Goal: Navigation & Orientation: Find specific page/section

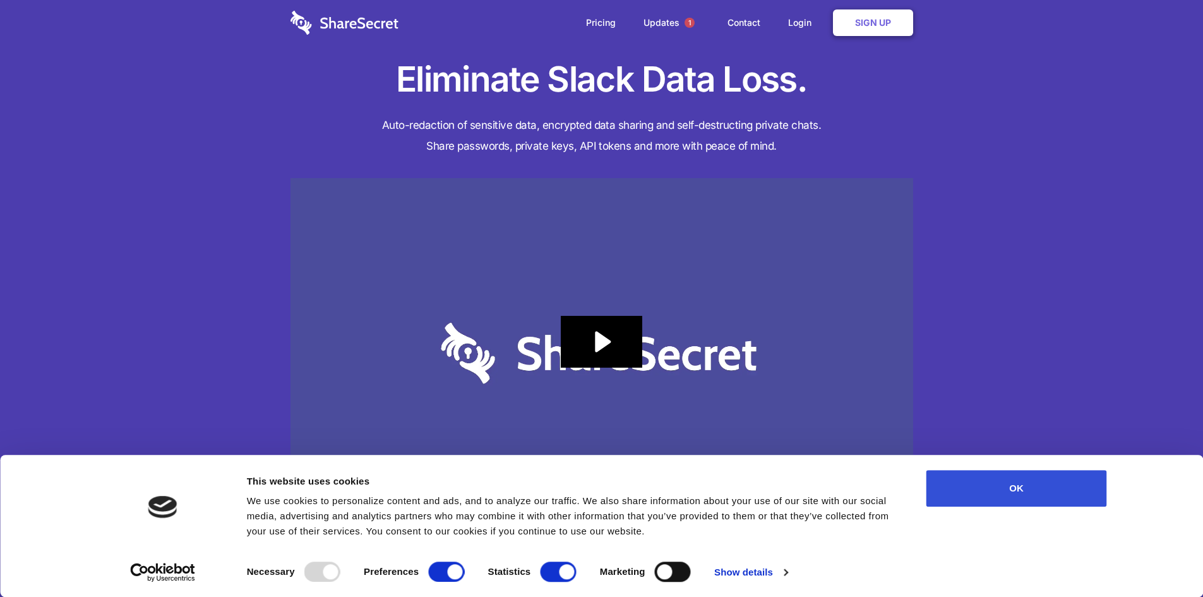
click at [1006, 492] on button "OK" at bounding box center [1016, 488] width 181 height 37
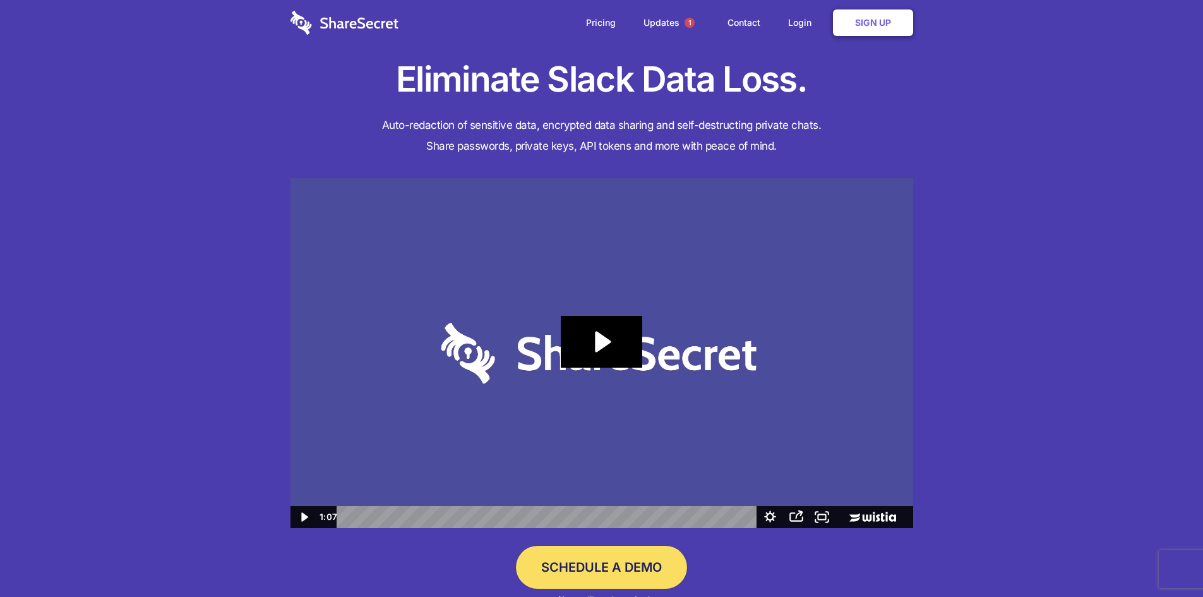
click at [510, 120] on h4 "Auto-redaction of sensitive data, encrypted data sharing and self-destructing p…" at bounding box center [601, 136] width 622 height 42
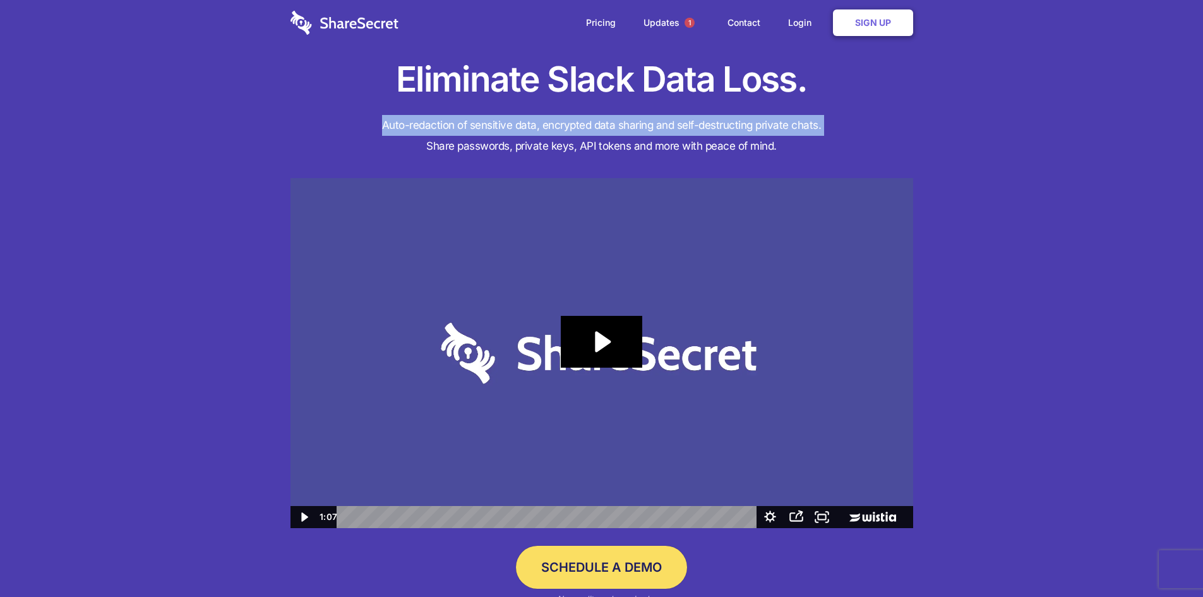
click at [510, 120] on h4 "Auto-redaction of sensitive data, encrypted data sharing and self-destructing p…" at bounding box center [601, 136] width 622 height 42
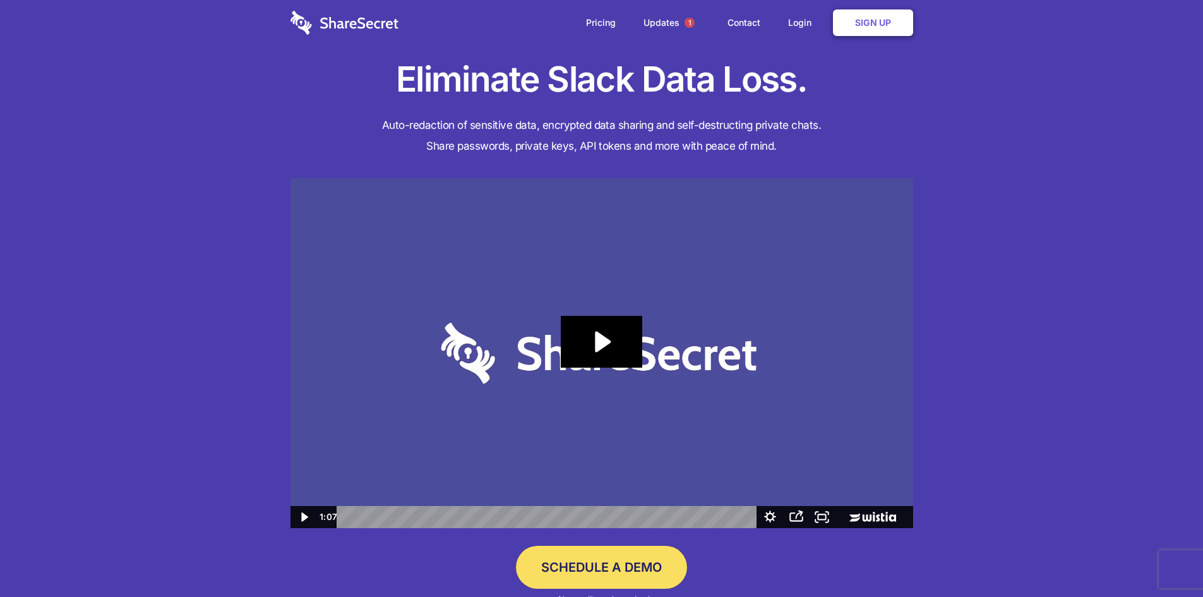
click at [671, 140] on h4 "Auto-redaction of sensitive data, encrypted data sharing and self-destructing p…" at bounding box center [601, 136] width 622 height 42
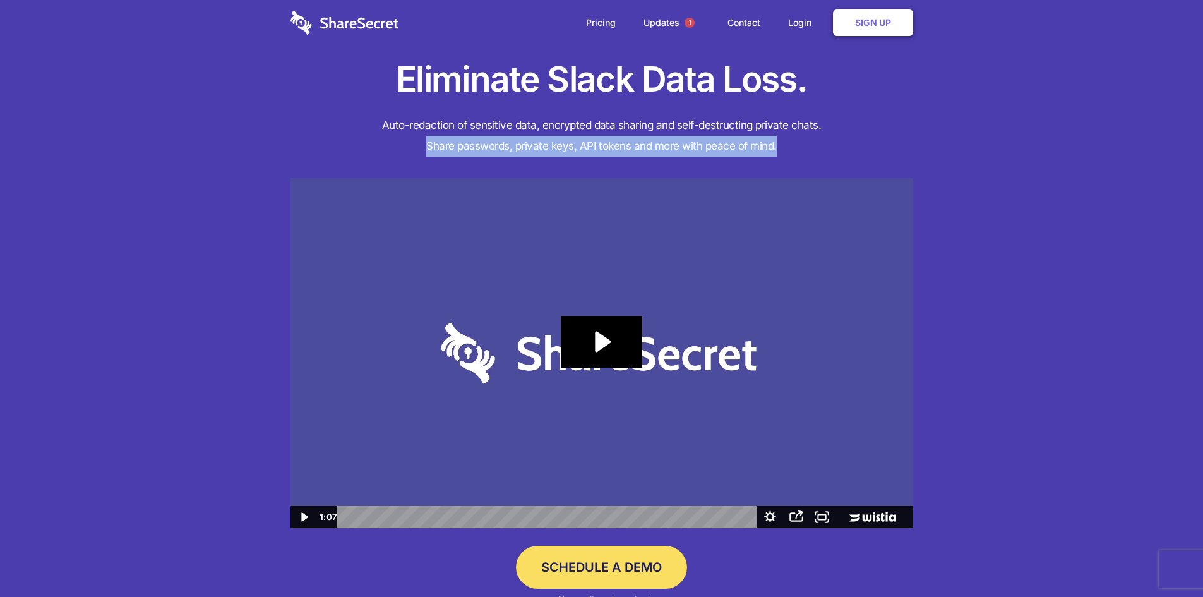
click at [671, 140] on h4 "Auto-redaction of sensitive data, encrypted data sharing and self-destructing p…" at bounding box center [601, 136] width 622 height 42
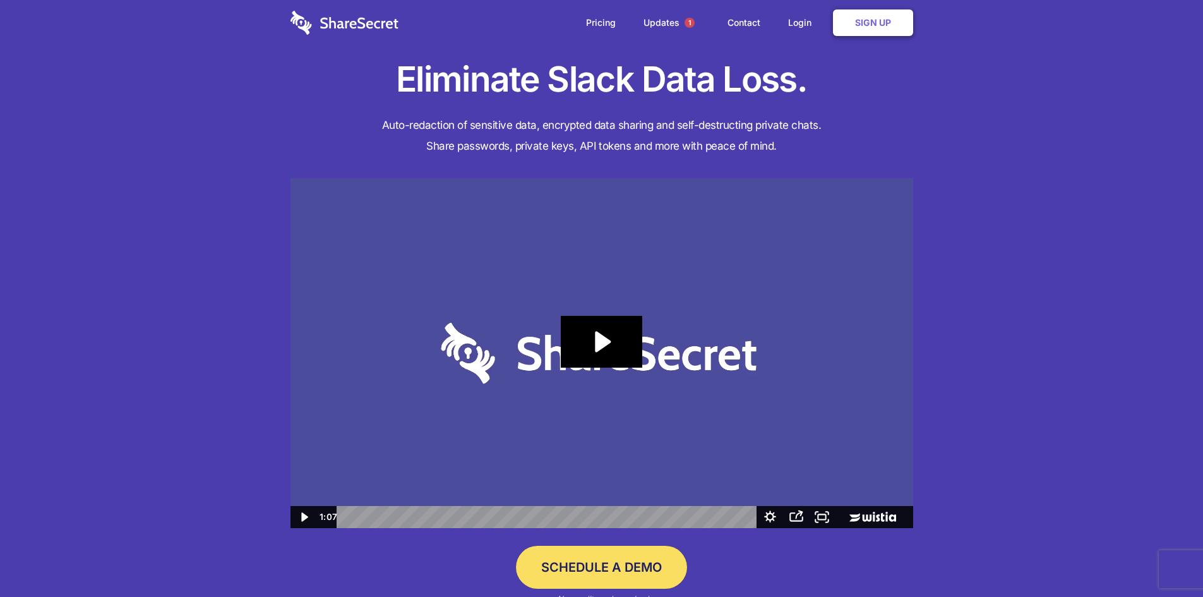
click at [671, 129] on h4 "Auto-redaction of sensitive data, encrypted data sharing and self-destructing p…" at bounding box center [601, 136] width 622 height 42
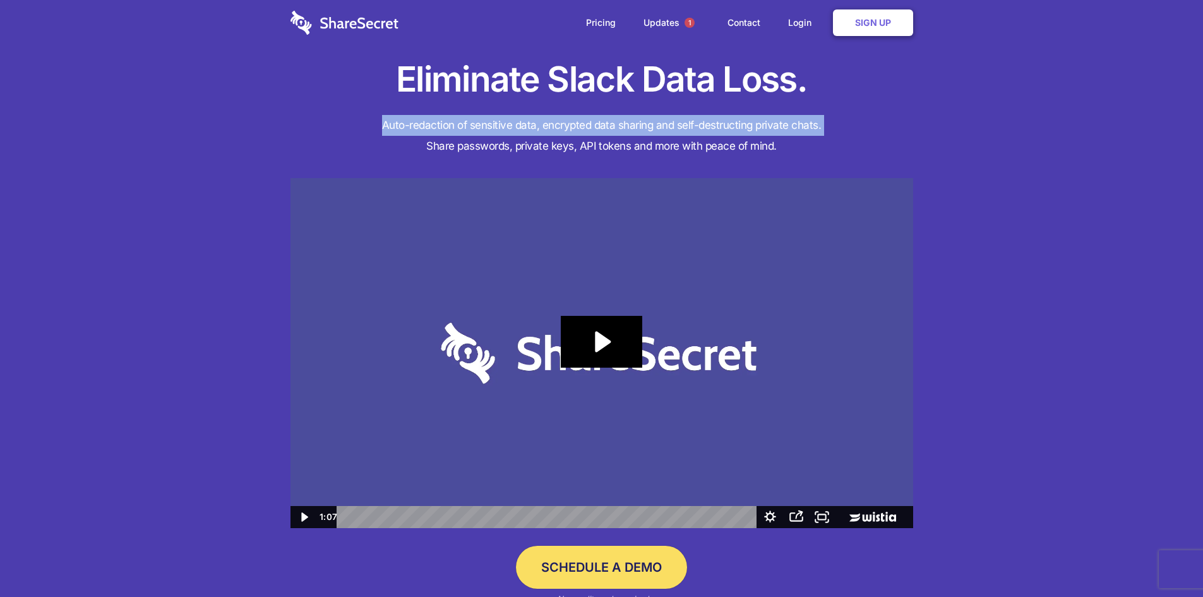
click at [671, 129] on h4 "Auto-redaction of sensitive data, encrypted data sharing and self-destructing p…" at bounding box center [601, 136] width 622 height 42
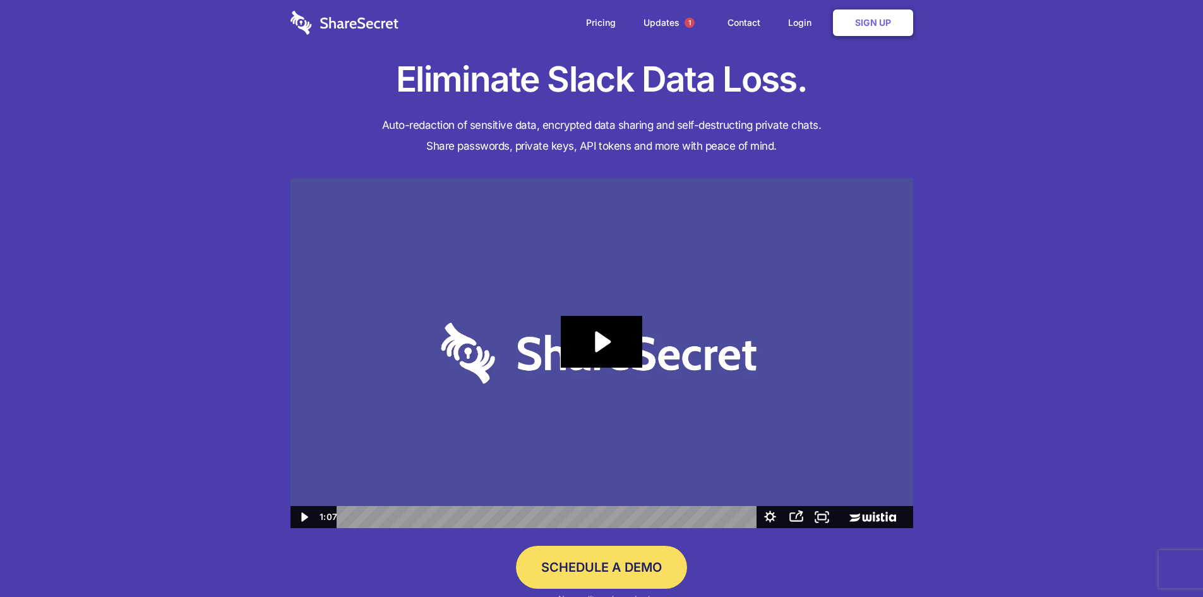
click at [645, 147] on h4 "Auto-redaction of sensitive data, encrypted data sharing and self-destructing p…" at bounding box center [601, 136] width 622 height 42
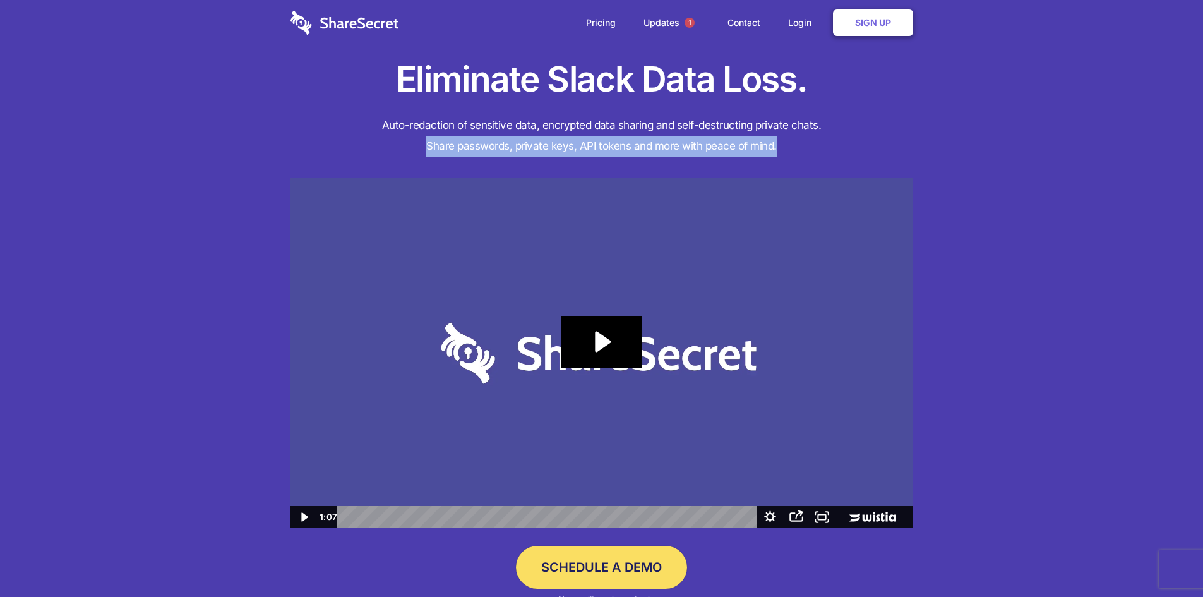
click at [645, 147] on h4 "Auto-redaction of sensitive data, encrypted data sharing and self-destructing p…" at bounding box center [601, 136] width 622 height 42
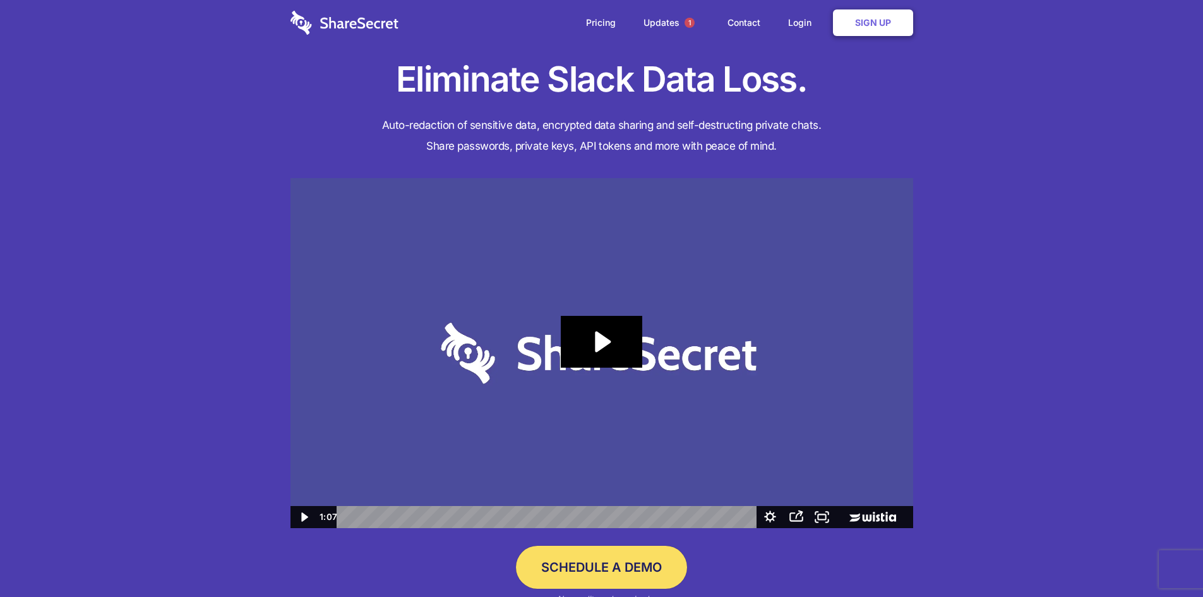
click at [619, 124] on h4 "Auto-redaction of sensitive data, encrypted data sharing and self-destructing p…" at bounding box center [601, 136] width 622 height 42
